Goal: Information Seeking & Learning: Learn about a topic

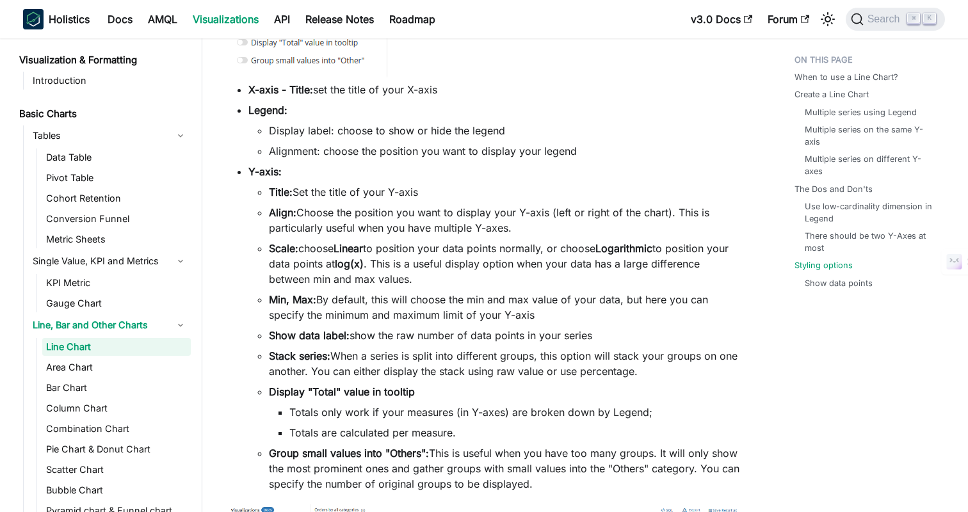
scroll to position [238, 0]
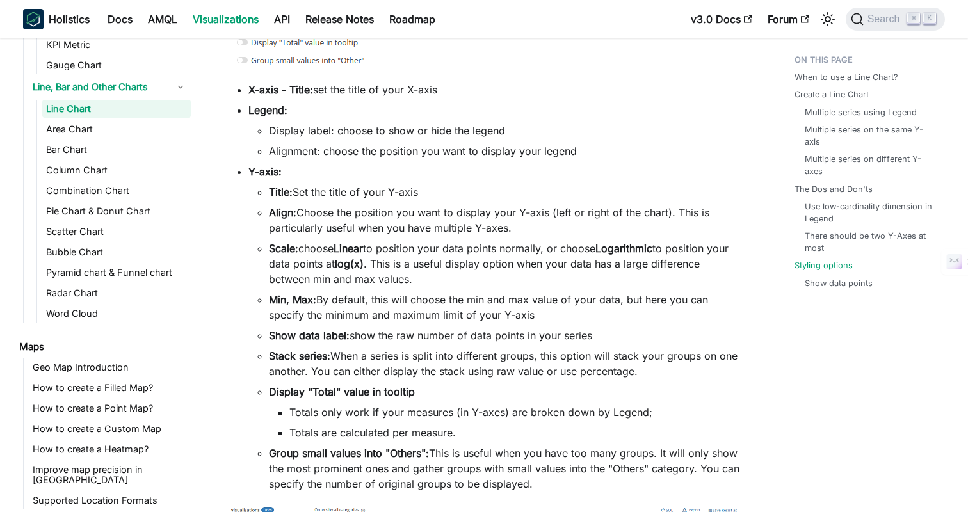
click at [615, 114] on li "Legend: Display label: choose to show or hide the legend Alignment: choose the …" at bounding box center [495, 130] width 495 height 56
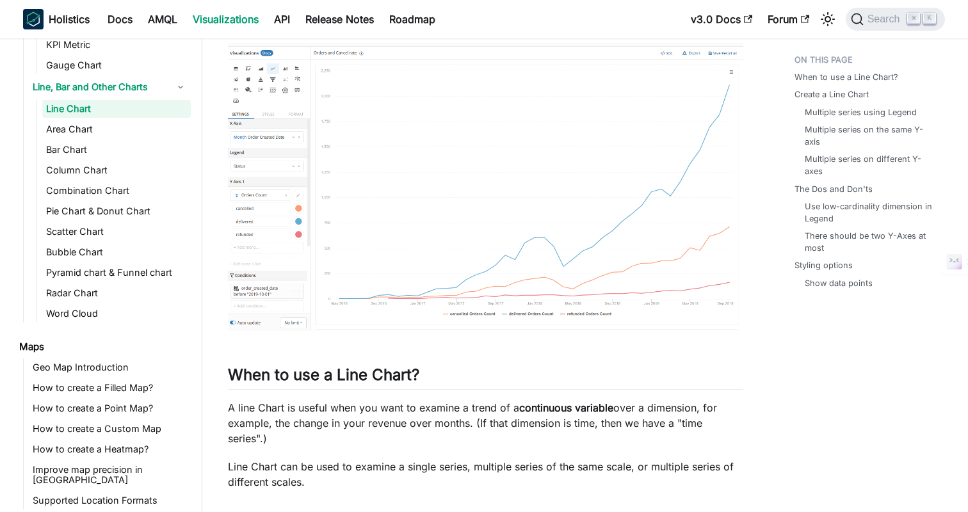
scroll to position [0, 0]
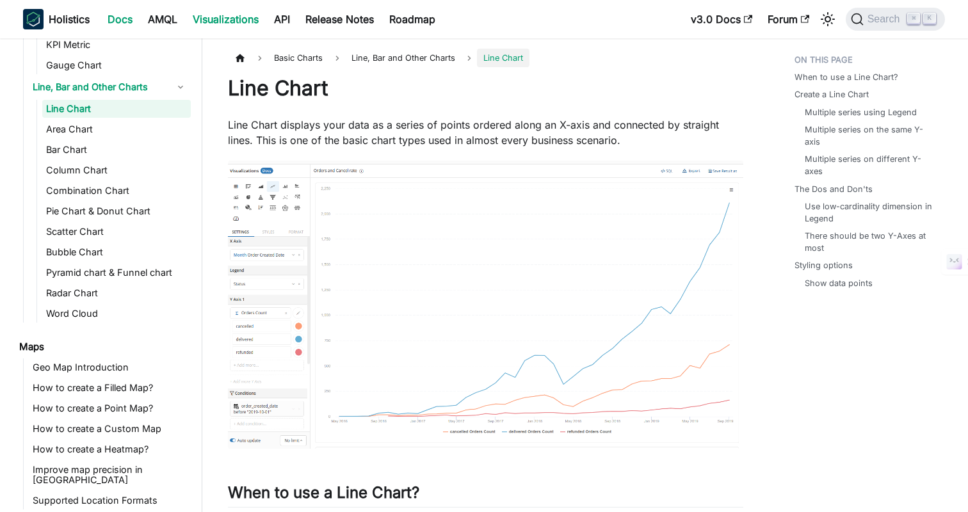
click at [128, 18] on link "Docs" at bounding box center [120, 19] width 40 height 20
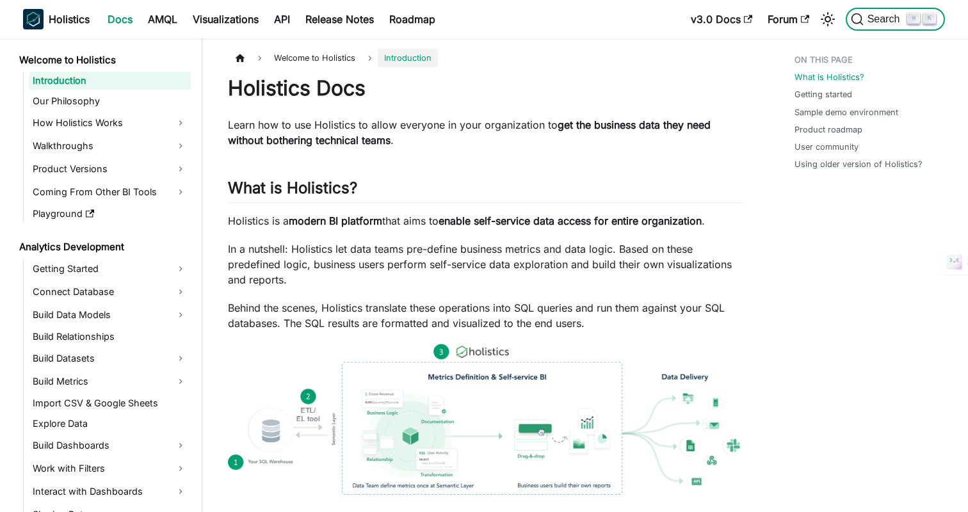
click at [873, 20] on span "Search" at bounding box center [886, 19] width 44 height 12
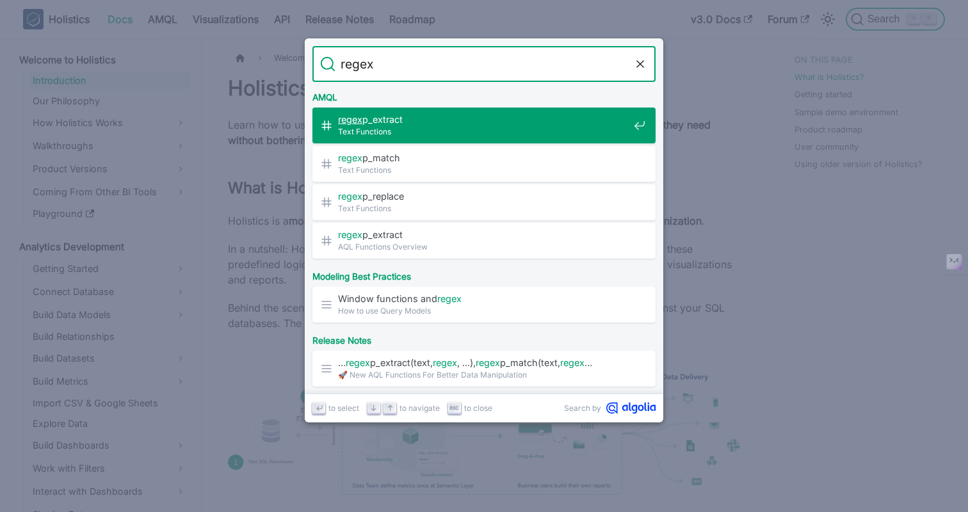
type input "regexp"
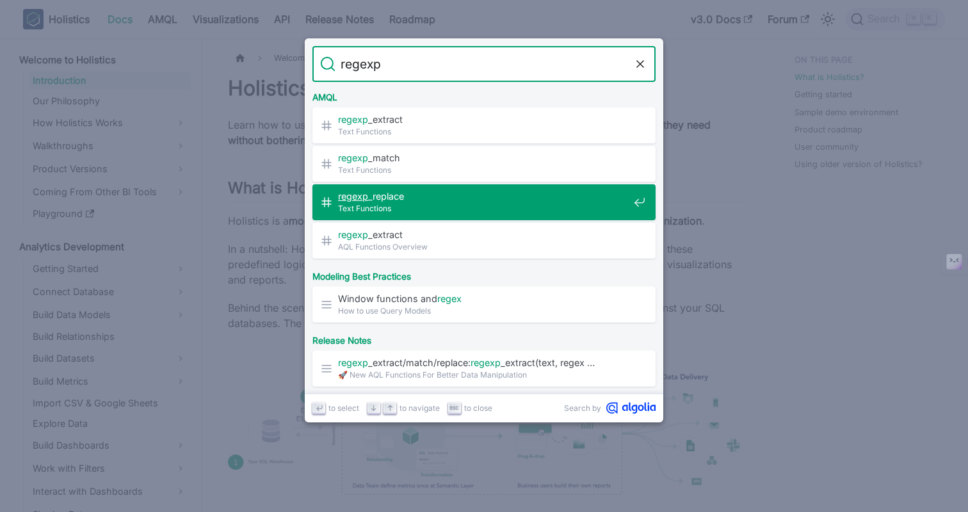
click at [479, 210] on span "Text Functions" at bounding box center [483, 208] width 291 height 12
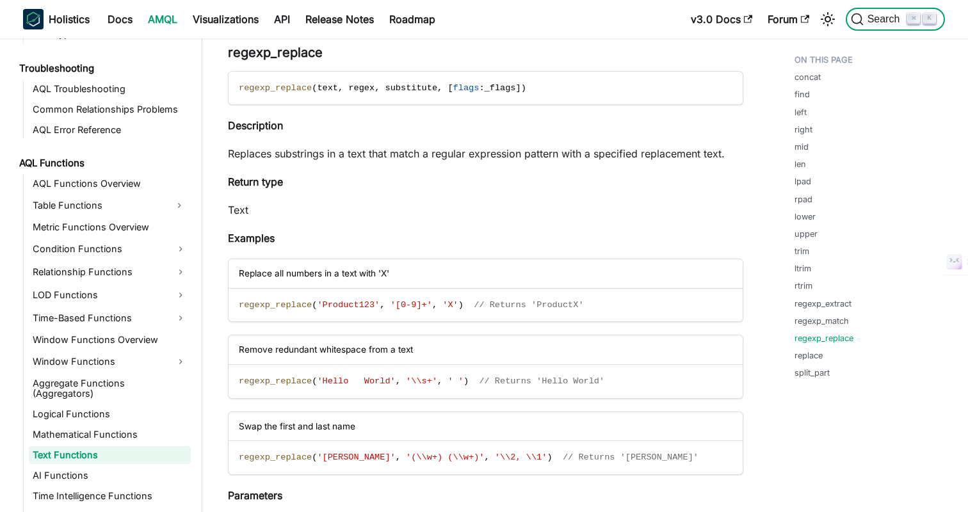
scroll to position [840, 0]
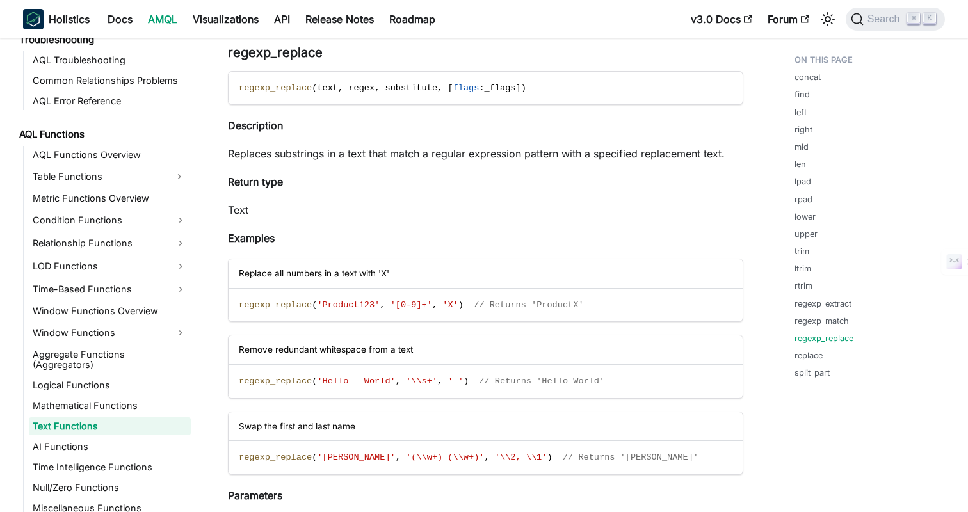
click at [479, 210] on p "Text" at bounding box center [485, 209] width 515 height 15
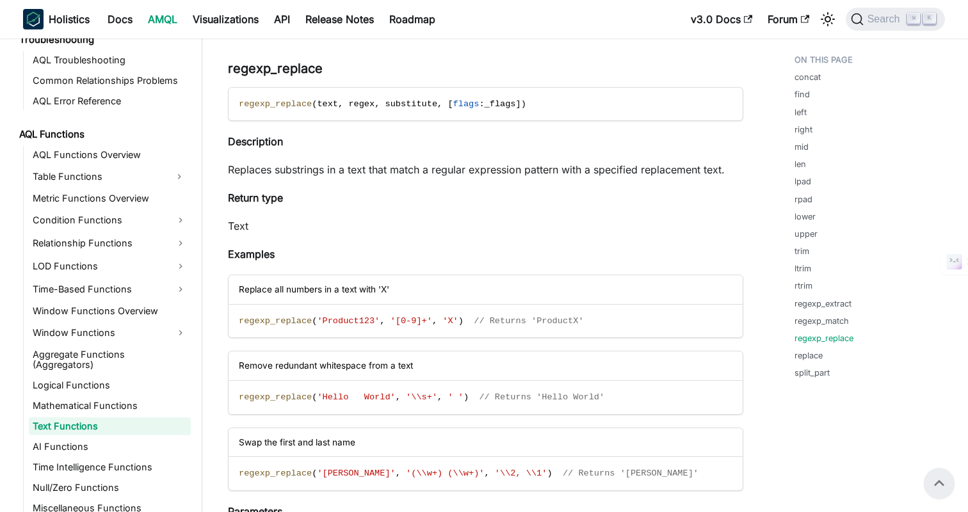
scroll to position [7078, 0]
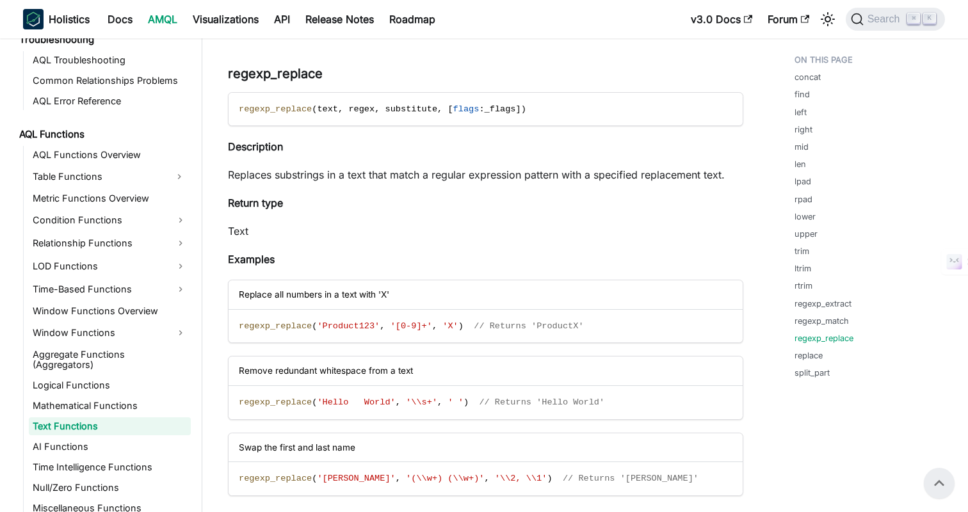
click at [461, 177] on p "Replaces substrings in a text that match a regular expression pattern with a sp…" at bounding box center [485, 174] width 515 height 15
click at [596, 173] on p "Replaces substrings in a text that match a regular expression pattern with a sp…" at bounding box center [485, 174] width 515 height 15
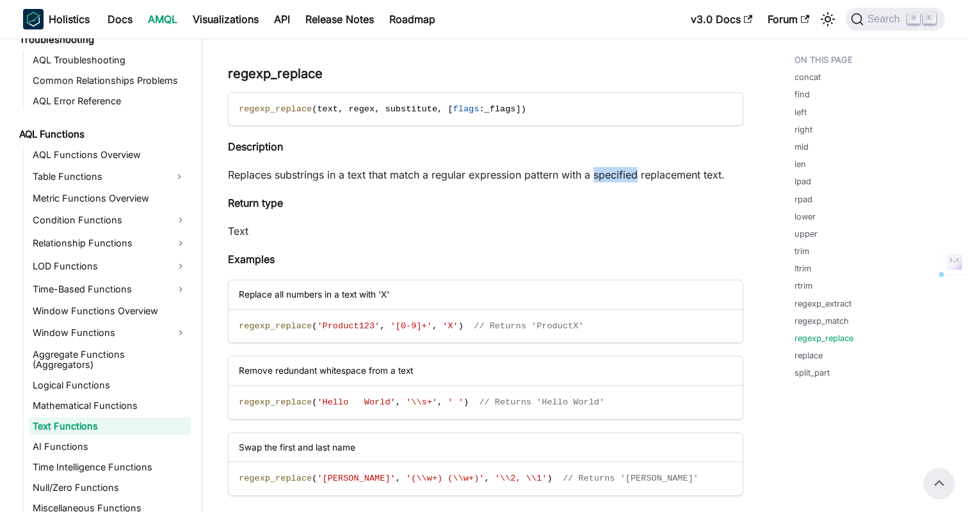
click at [596, 173] on p "Replaces substrings in a text that match a regular expression pattern with a sp…" at bounding box center [485, 174] width 515 height 15
click at [599, 233] on p "Text" at bounding box center [485, 230] width 515 height 15
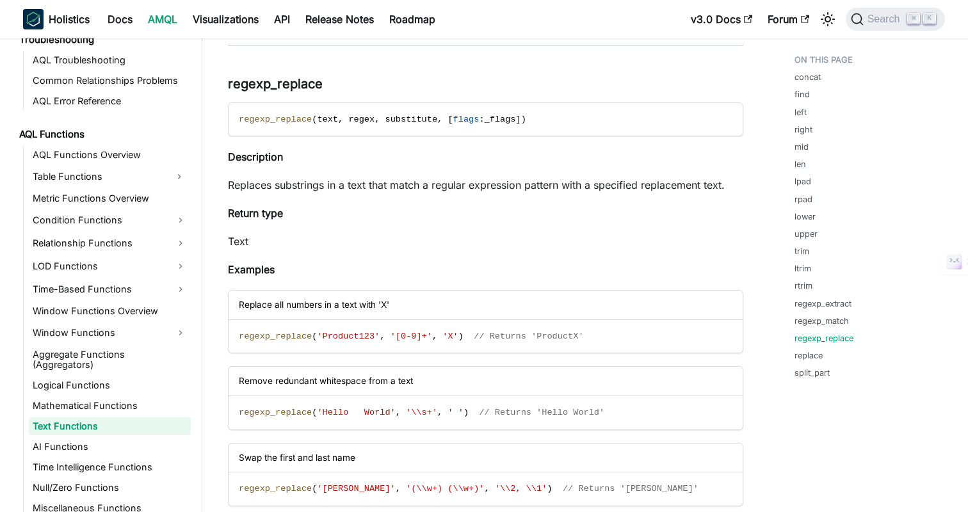
scroll to position [7070, 0]
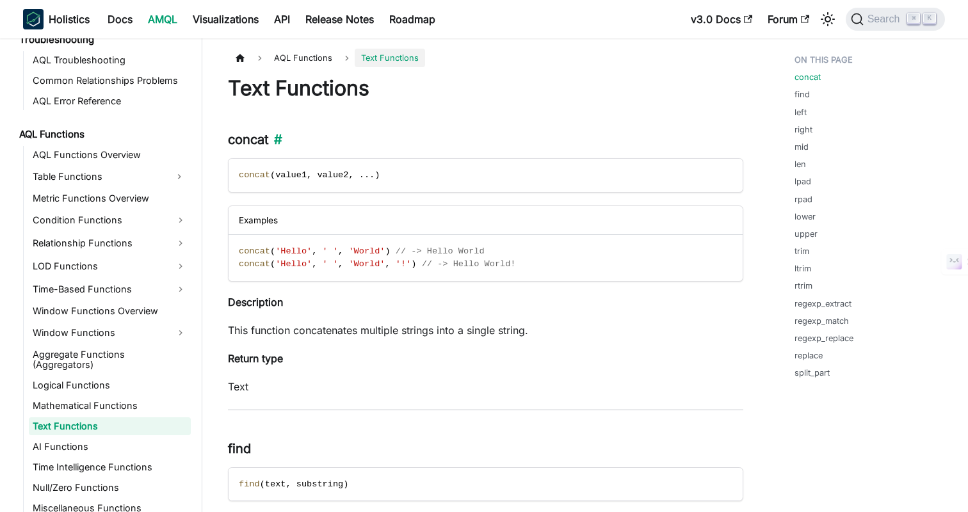
click at [490, 140] on h3 "concat ​" at bounding box center [485, 140] width 515 height 16
click at [517, 136] on h3 "concat ​" at bounding box center [485, 140] width 515 height 16
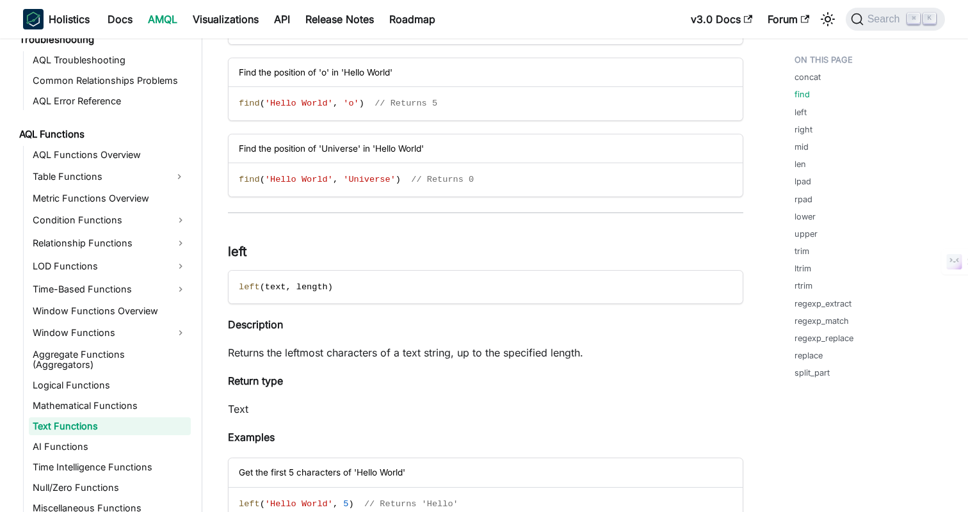
scroll to position [742, 0]
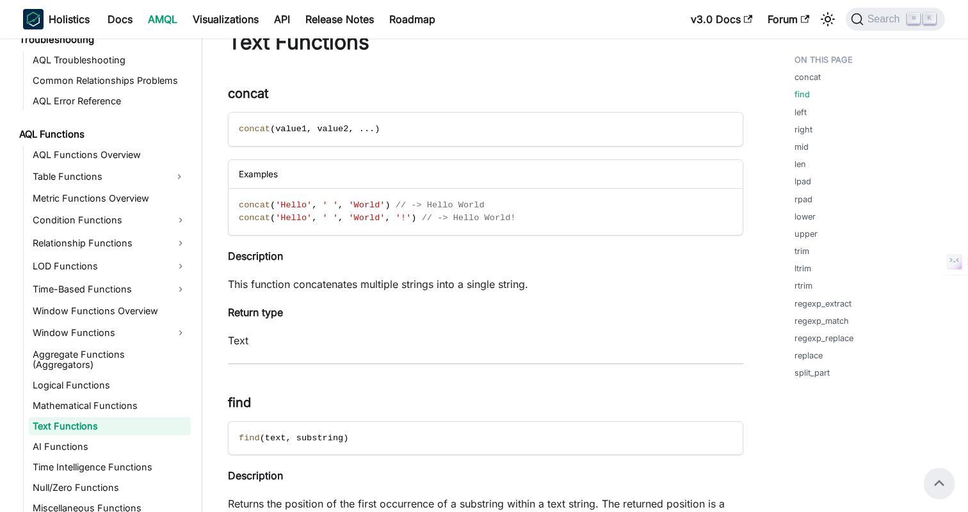
scroll to position [0, 0]
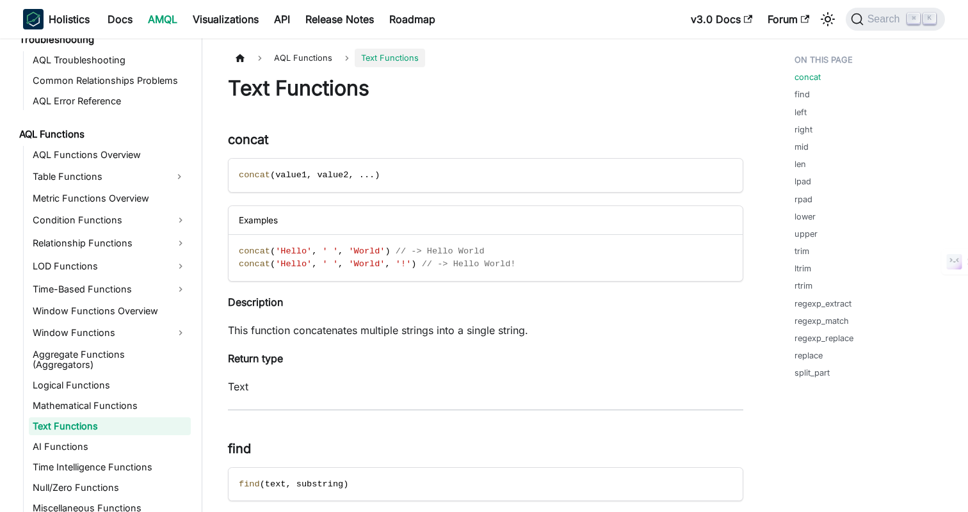
click at [545, 325] on p "This function concatenates multiple strings into a single string." at bounding box center [485, 330] width 515 height 15
click at [584, 325] on p "This function concatenates multiple strings into a single string." at bounding box center [485, 330] width 515 height 15
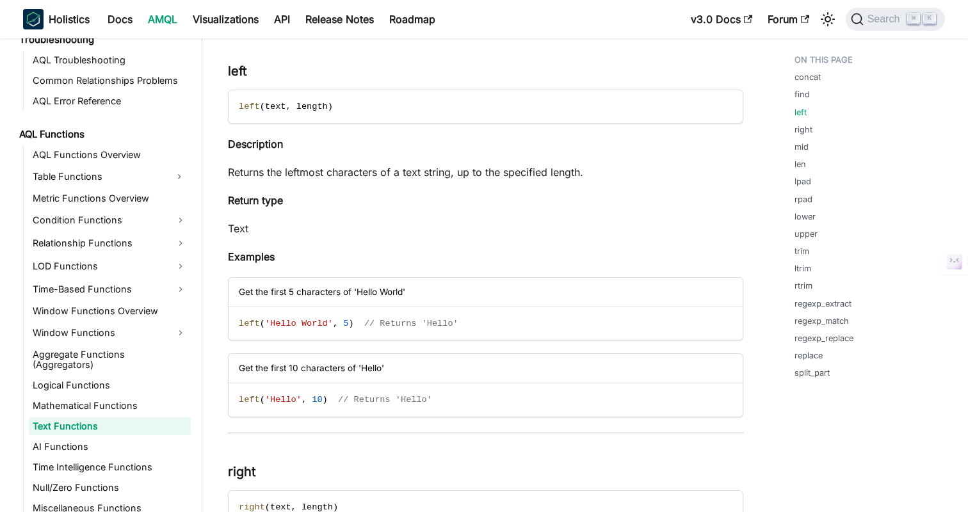
scroll to position [1119, 0]
